Goal: Check status

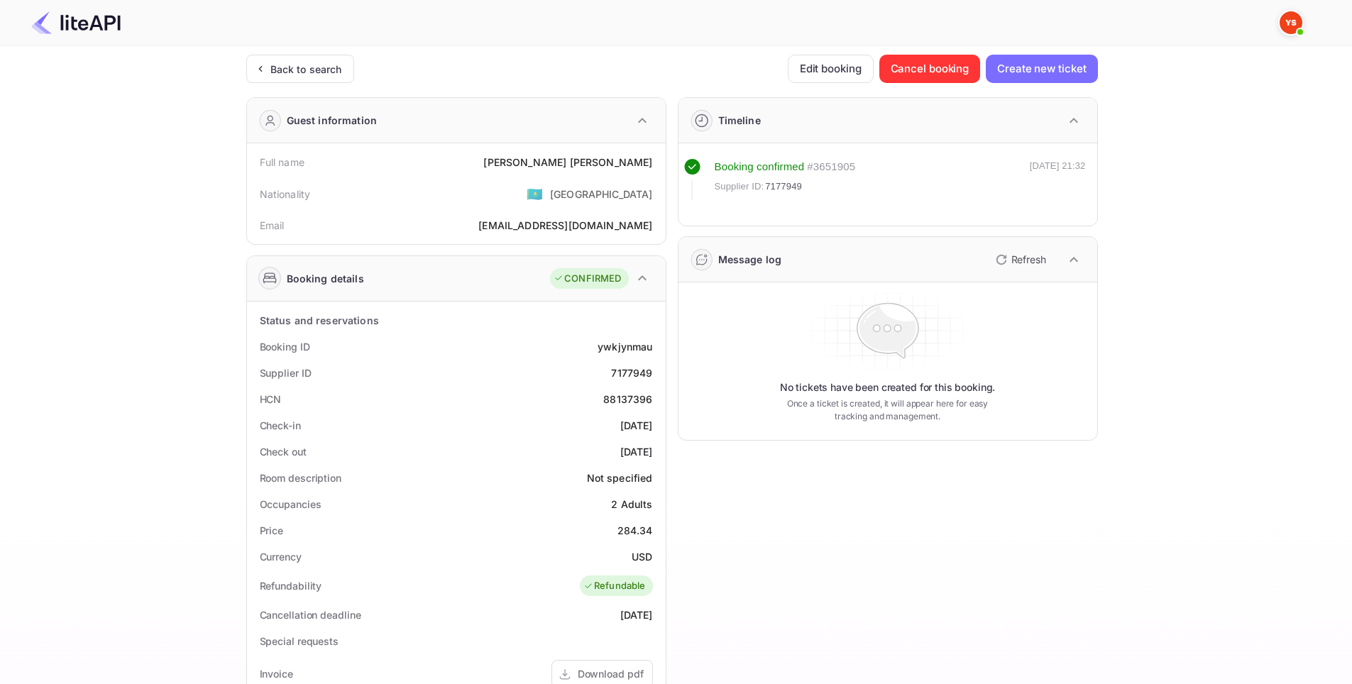
click at [324, 62] on div "Back to search" at bounding box center [306, 69] width 72 height 15
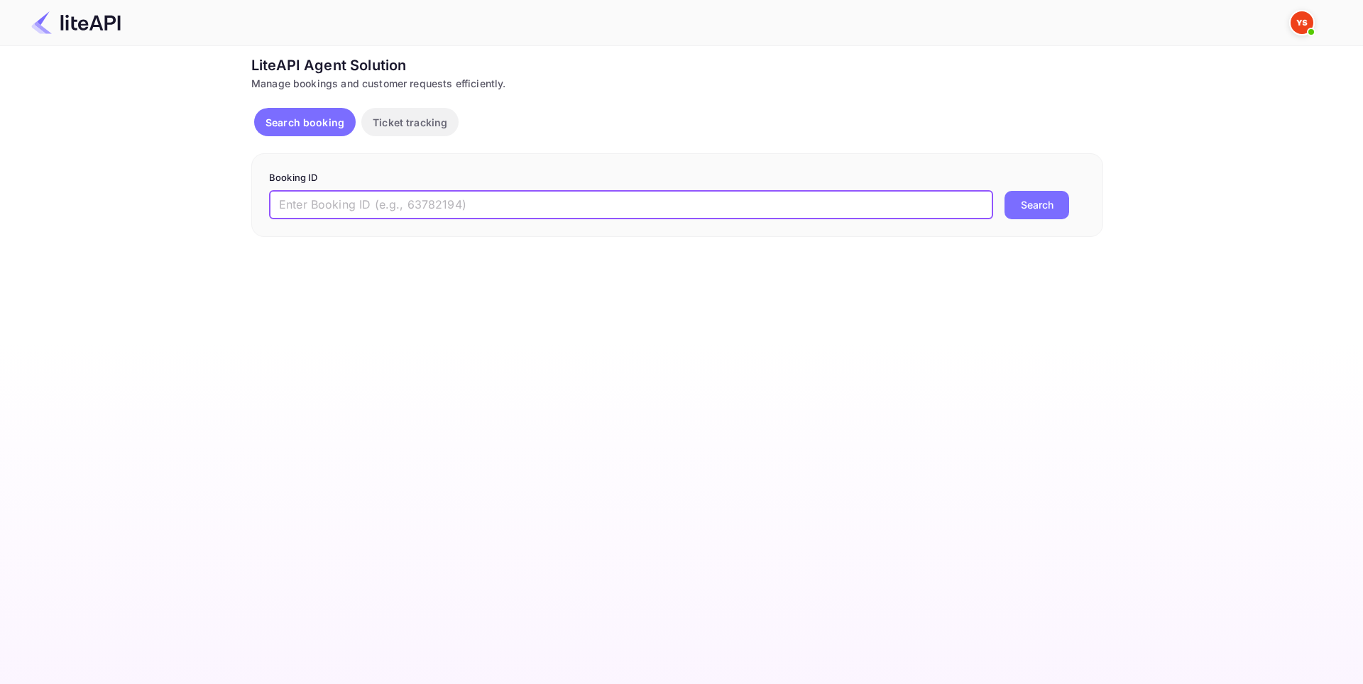
paste input "8865685"
type input "8865685"
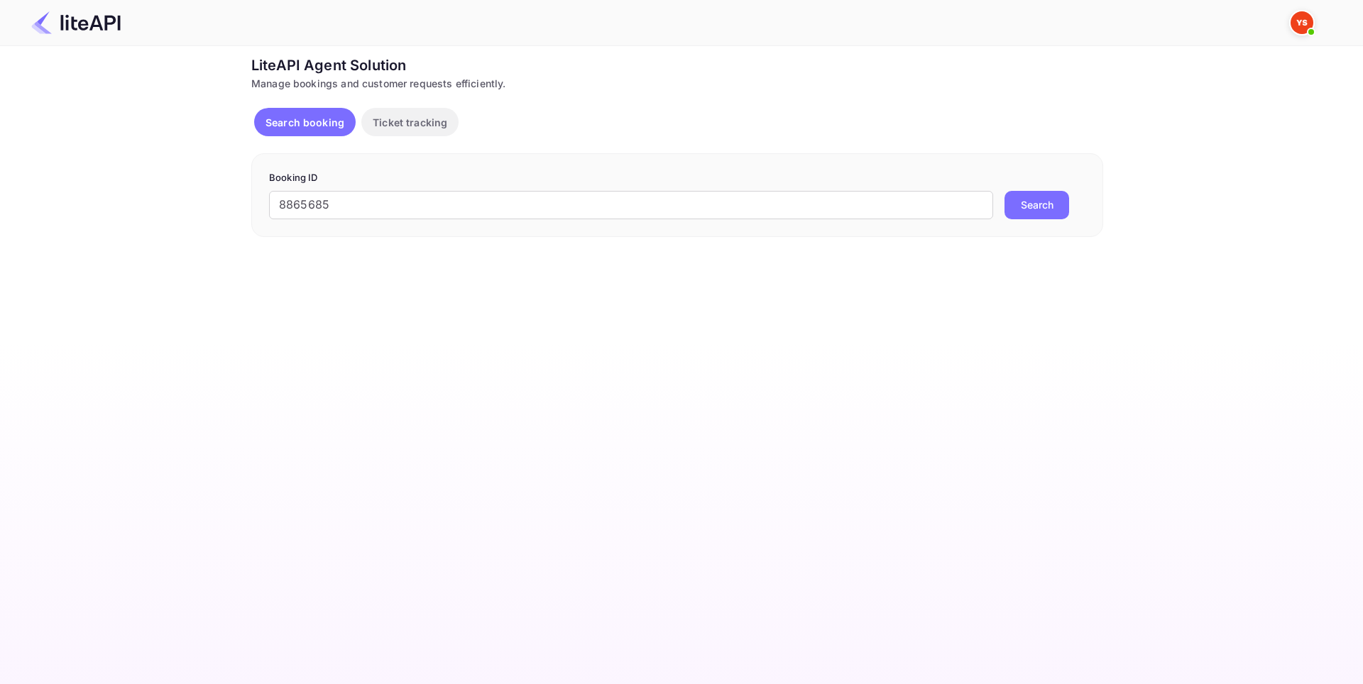
click at [1035, 200] on button "Search" at bounding box center [1036, 205] width 65 height 28
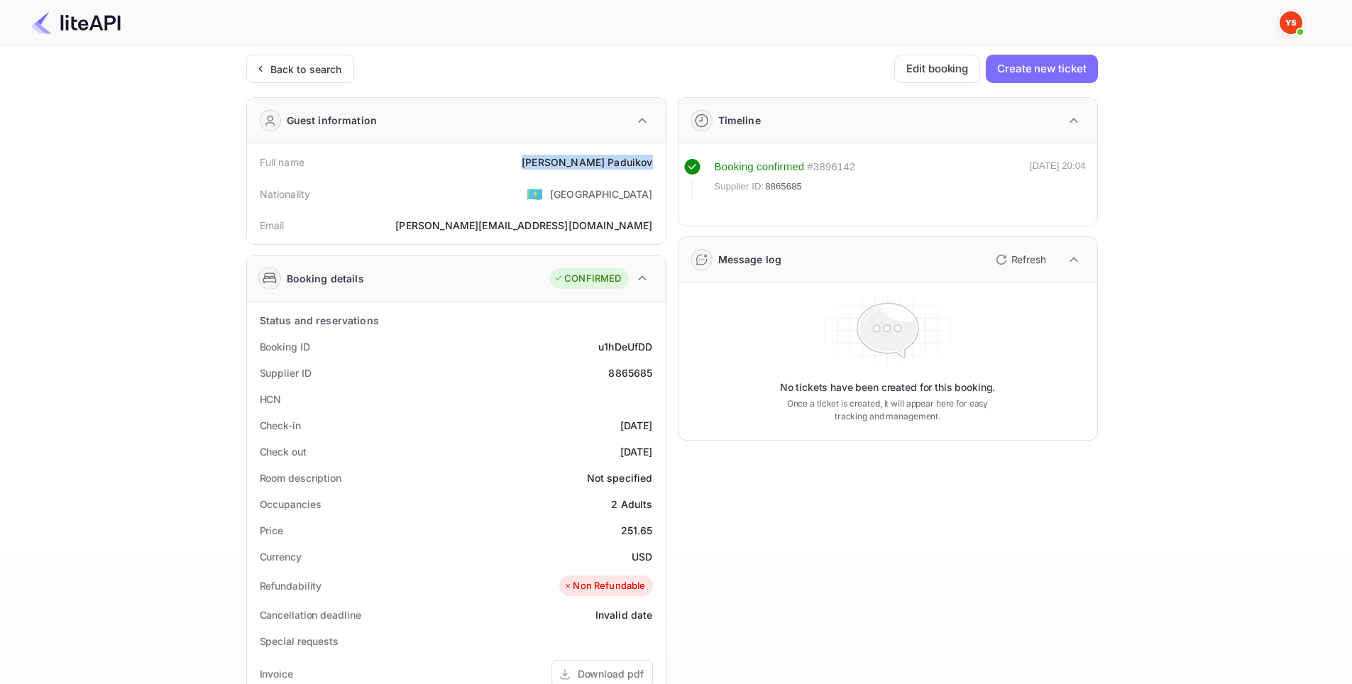
drag, startPoint x: 641, startPoint y: 161, endPoint x: 584, endPoint y: 166, distance: 57.0
click at [584, 166] on div "Full name [PERSON_NAME]" at bounding box center [456, 162] width 407 height 26
copy div "[PERSON_NAME]"
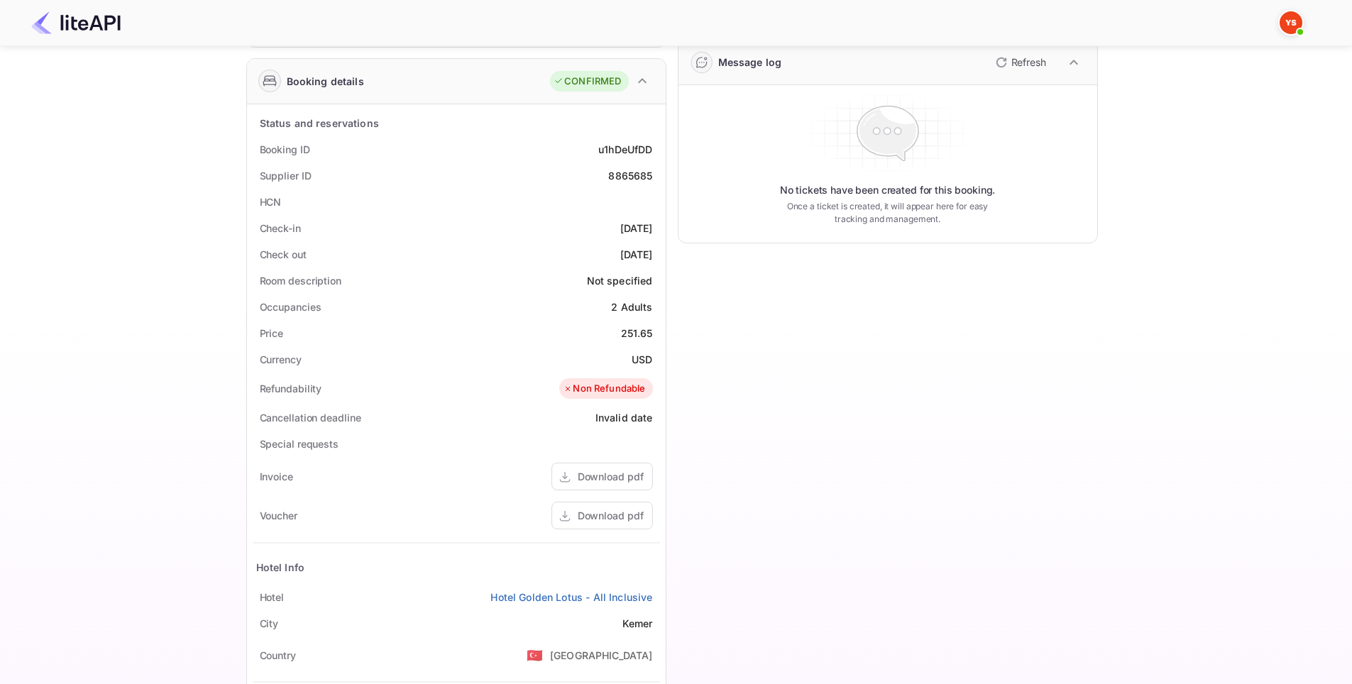
scroll to position [213, 0]
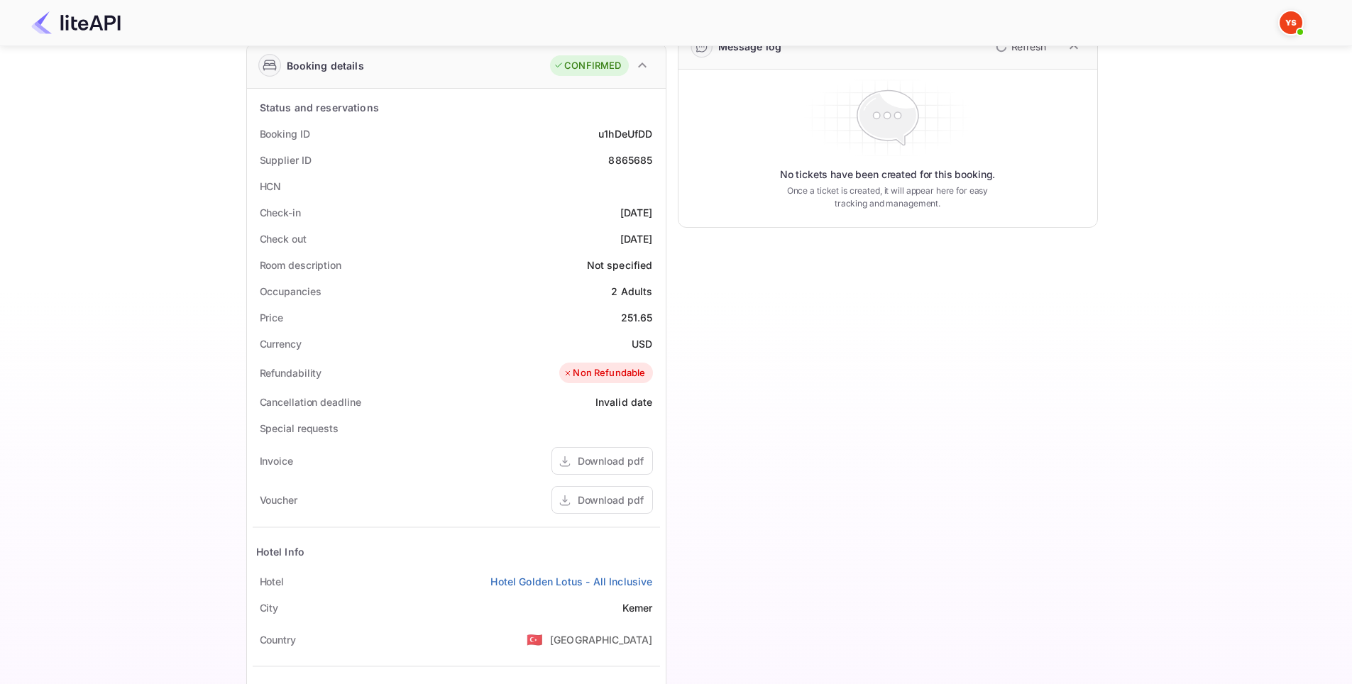
drag, startPoint x: 657, startPoint y: 216, endPoint x: 592, endPoint y: 216, distance: 64.6
click at [592, 216] on div "Check-in [DATE]" at bounding box center [456, 212] width 407 height 26
copy div "[DATE]"
click at [203, 170] on div "Ticket Affiliate URL [URL][DOMAIN_NAME] Business partner name Nuitee Travel Cus…" at bounding box center [672, 322] width 1310 height 961
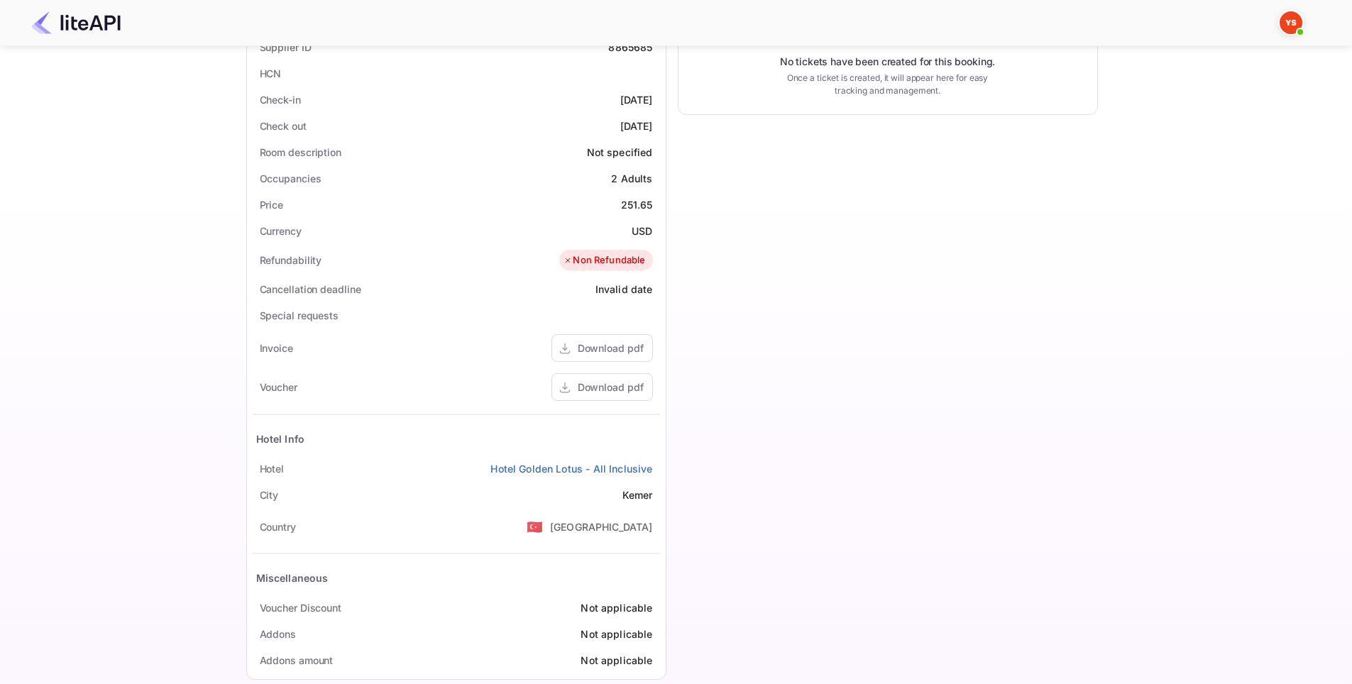
scroll to position [349, 0]
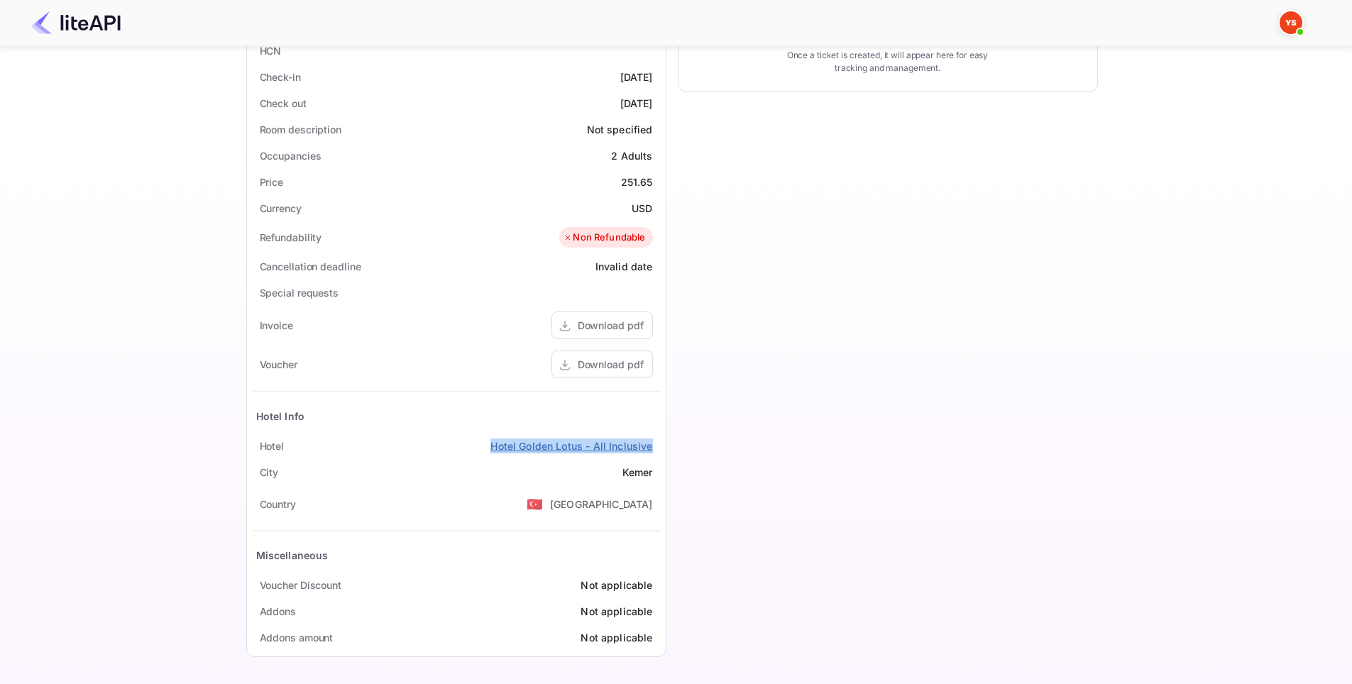
drag, startPoint x: 642, startPoint y: 448, endPoint x: 493, endPoint y: 447, distance: 149.1
click at [493, 447] on div "Hotel Hotel Golden Lotus - All Inclusive" at bounding box center [456, 446] width 407 height 26
copy link "Hotel Golden Lotus - All Inclusive"
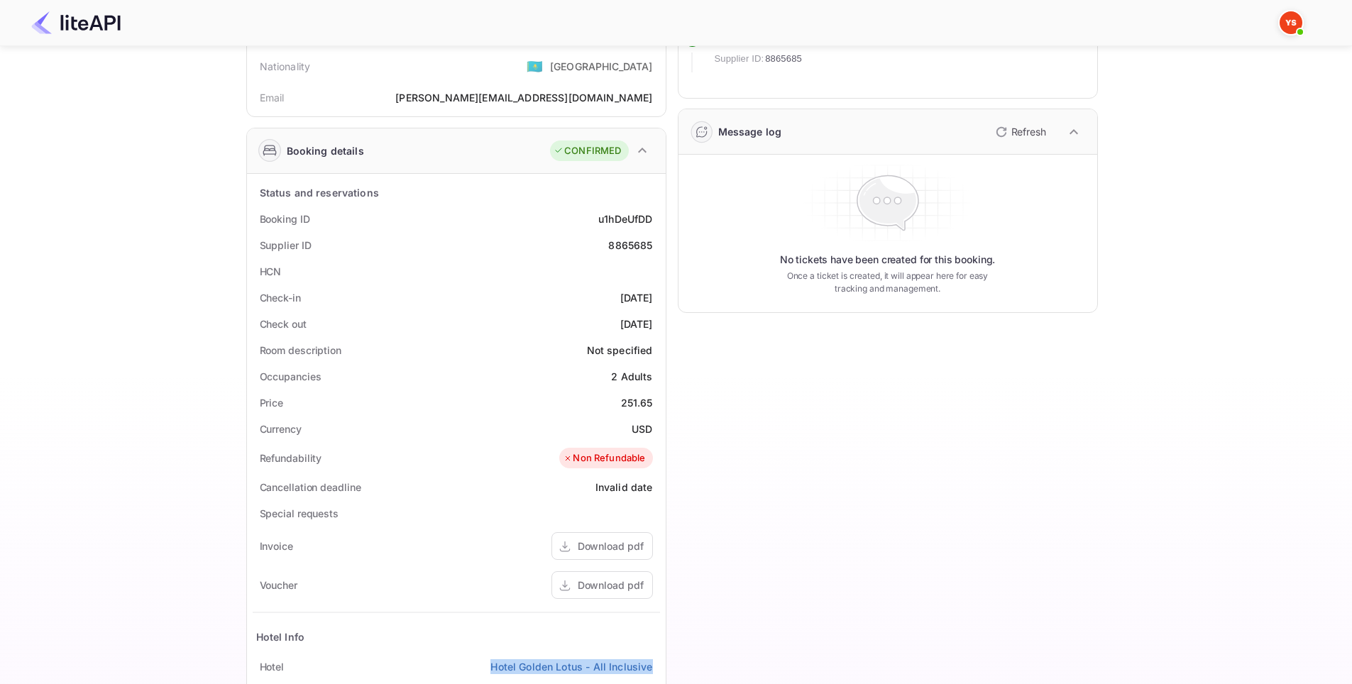
scroll to position [0, 0]
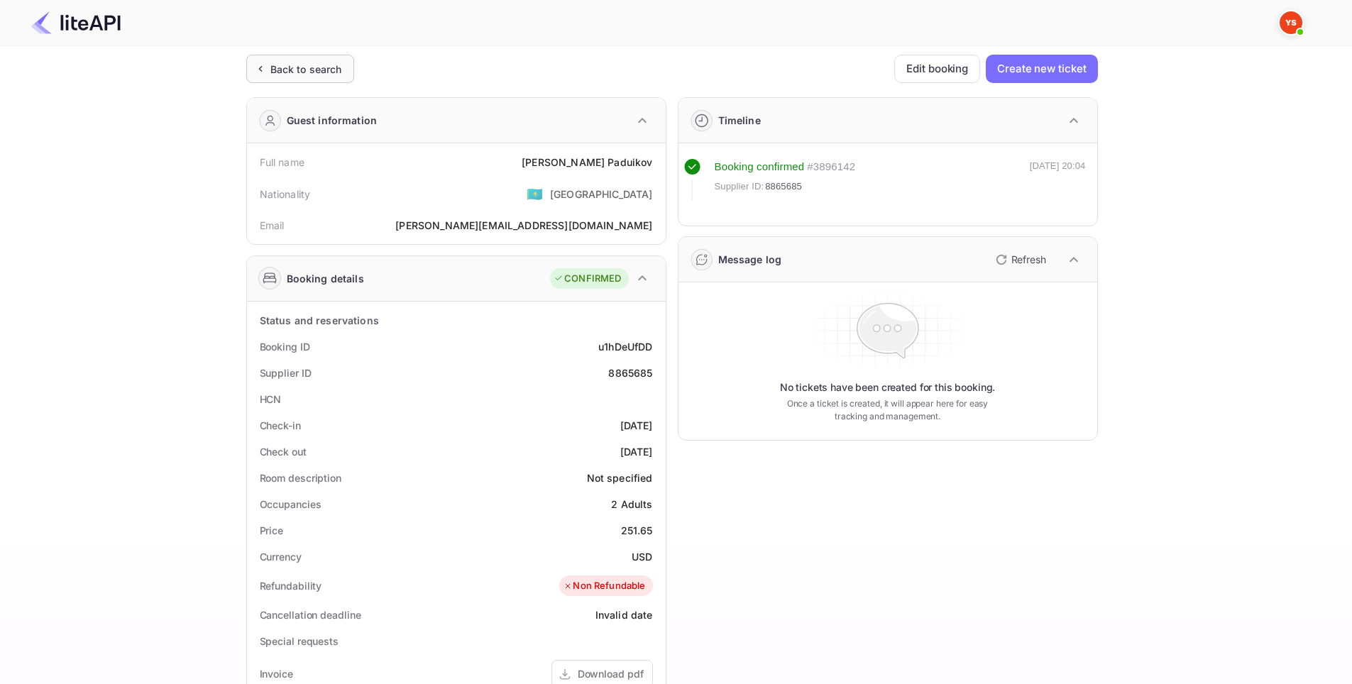
click at [294, 56] on div "Back to search" at bounding box center [300, 69] width 108 height 28
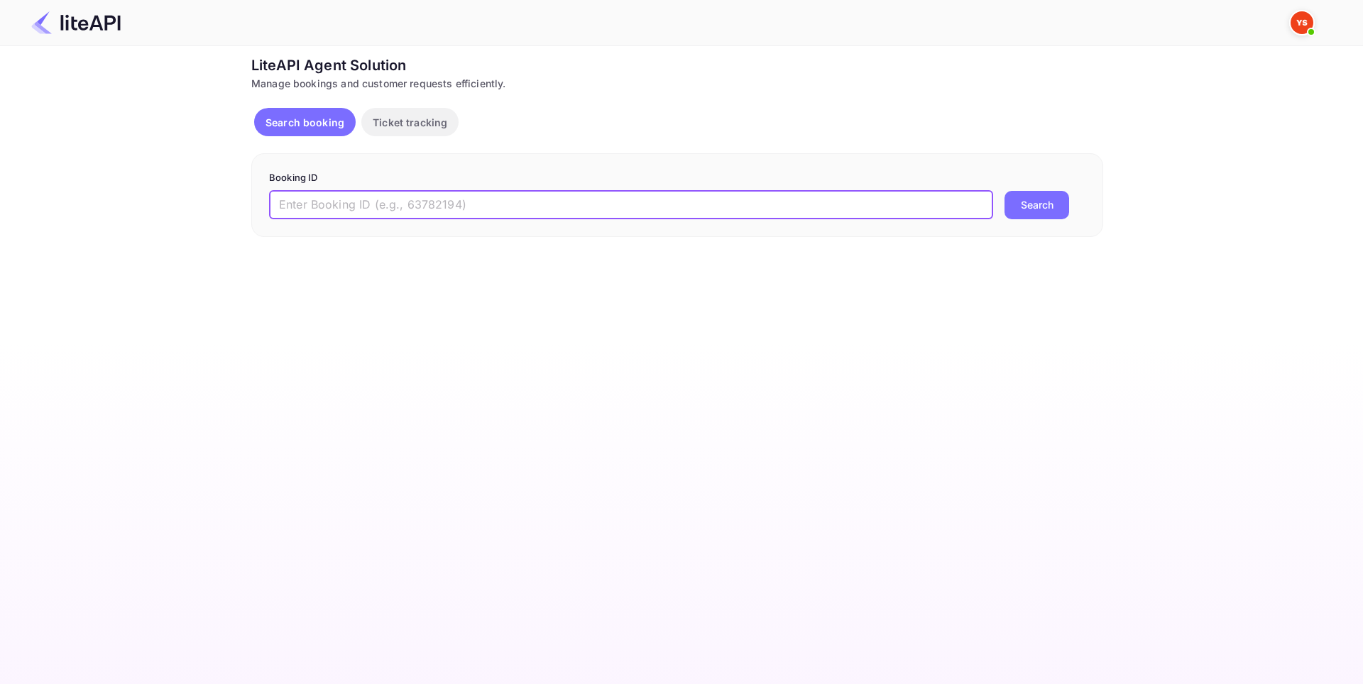
paste input "8865808"
type input "8865808"
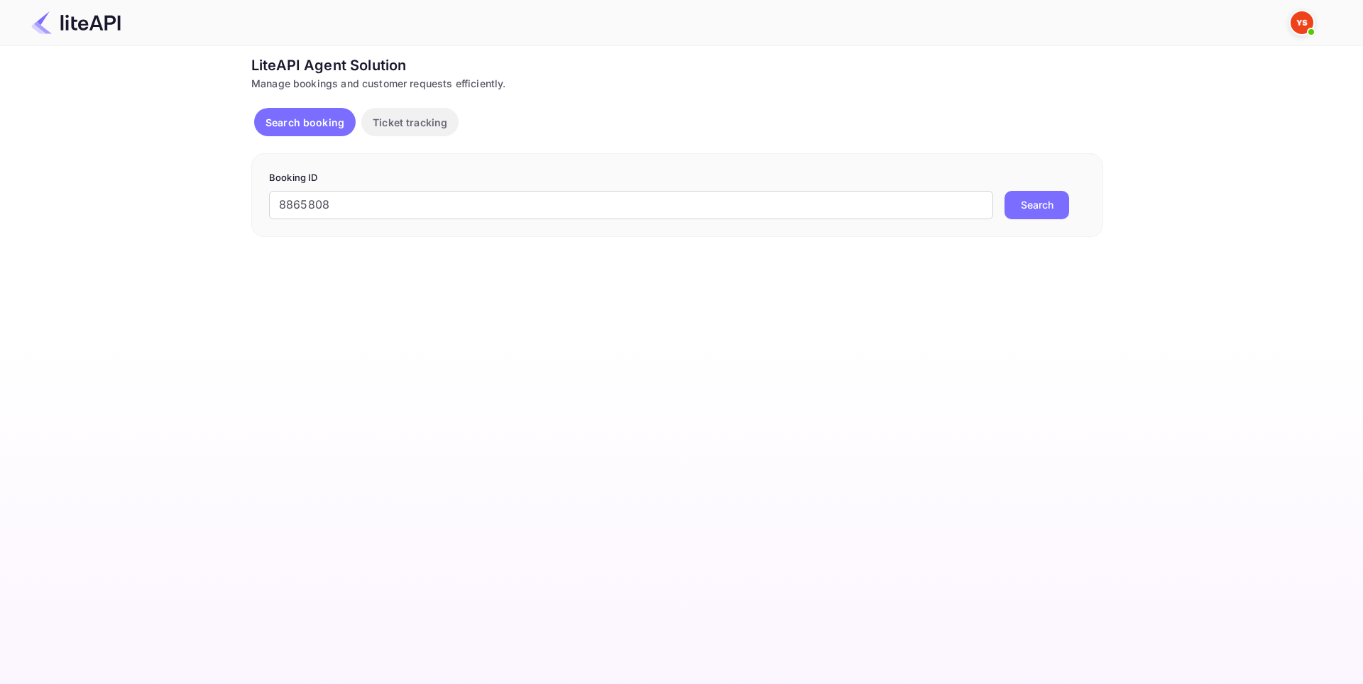
click at [1032, 201] on button "Search" at bounding box center [1036, 205] width 65 height 28
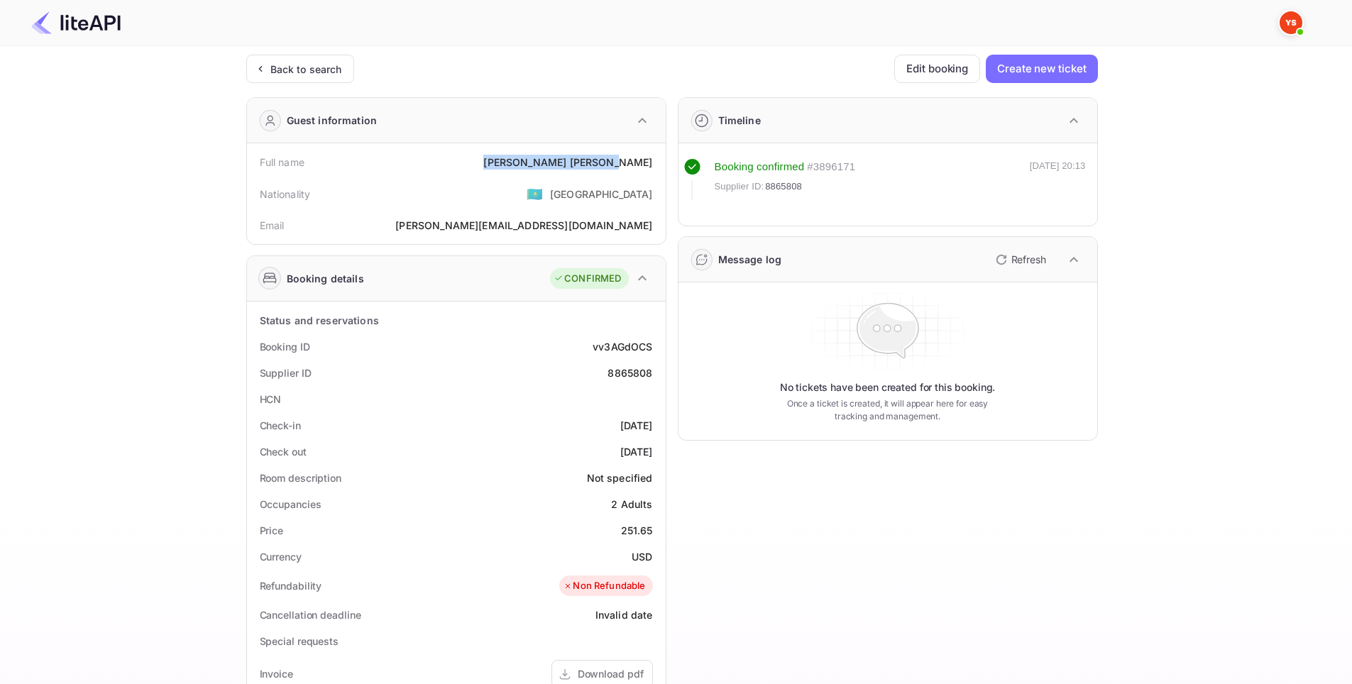
drag, startPoint x: 657, startPoint y: 166, endPoint x: 564, endPoint y: 171, distance: 93.8
click at [564, 171] on div "Full name [PERSON_NAME]" at bounding box center [456, 162] width 407 height 26
copy div "[PERSON_NAME]"
